Goal: Task Accomplishment & Management: Manage account settings

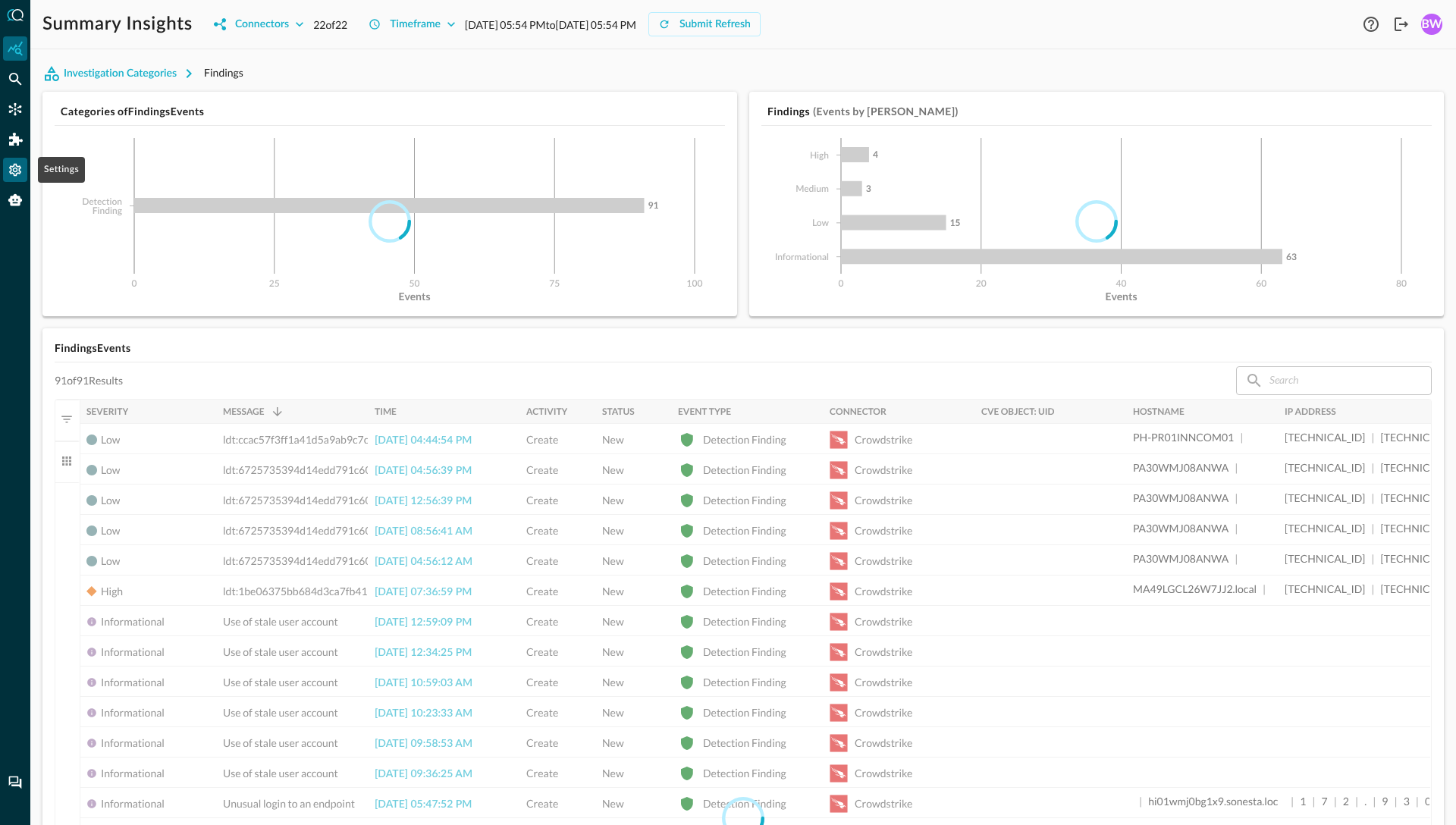
click at [16, 163] on icon "Settings" at bounding box center [15, 169] width 16 height 16
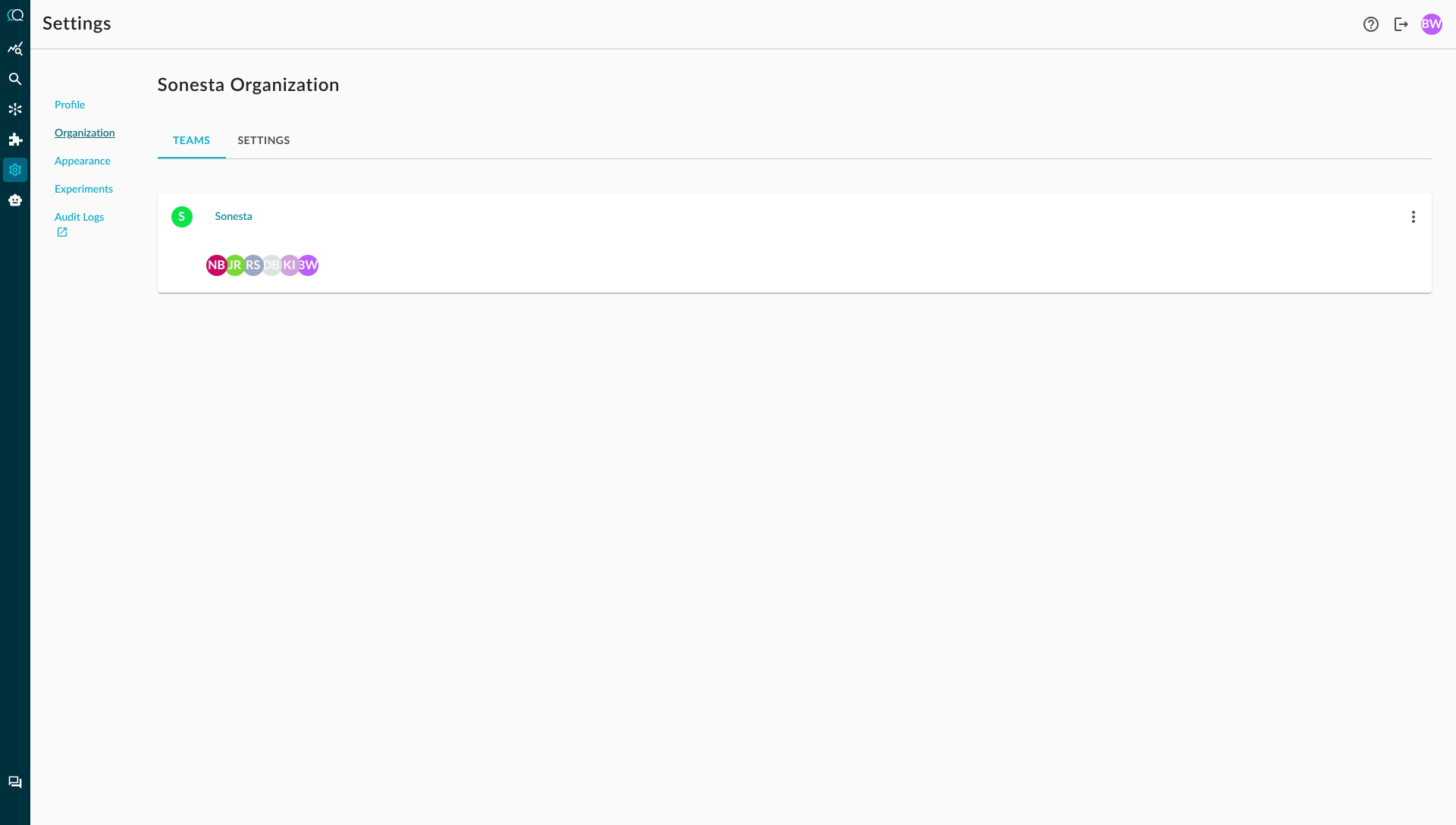
click at [241, 216] on div "Sonesta" at bounding box center [233, 217] width 37 height 19
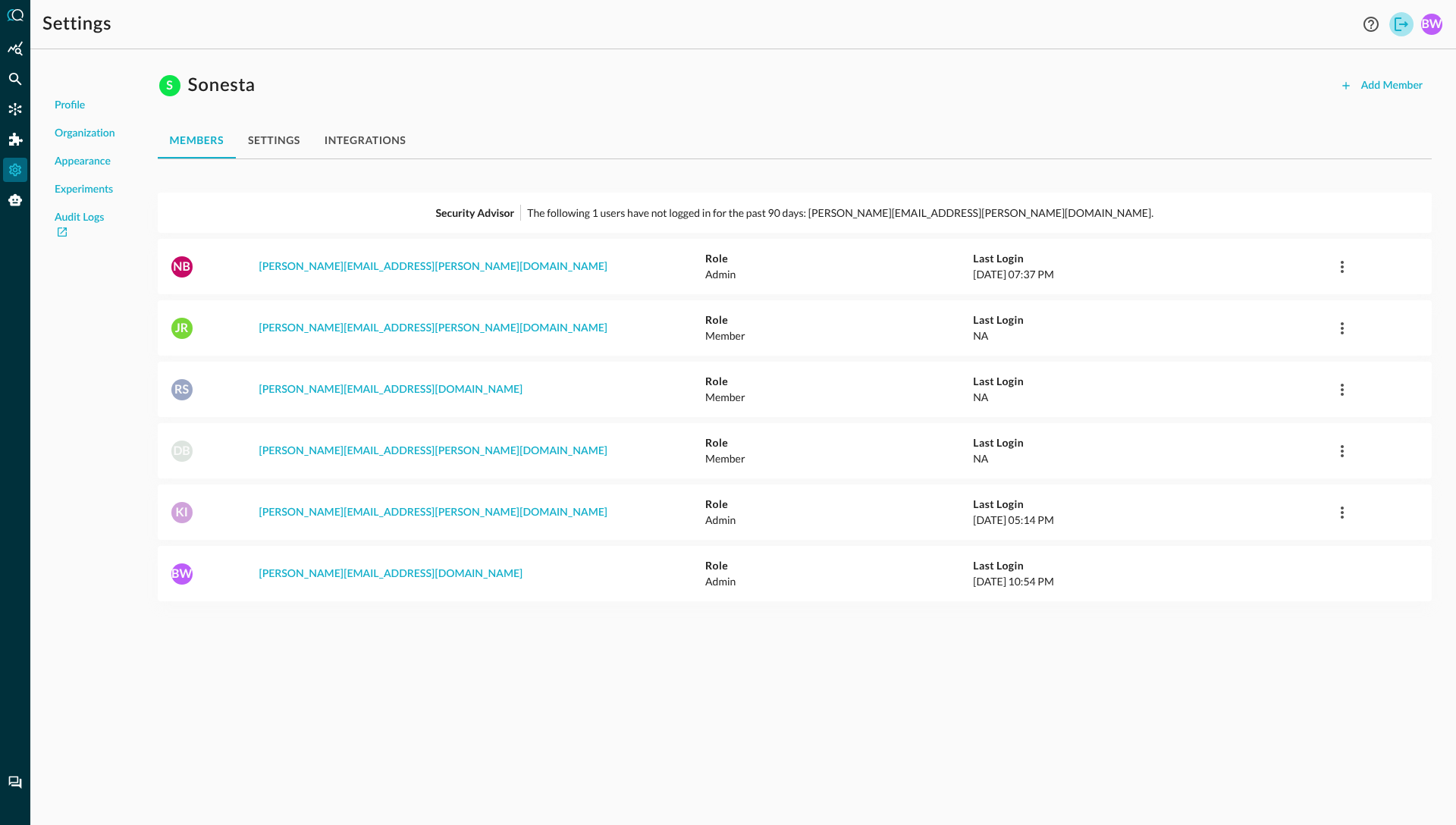
click at [1402, 24] on icon "Logout" at bounding box center [1401, 24] width 14 height 14
